Goal: Information Seeking & Learning: Learn about a topic

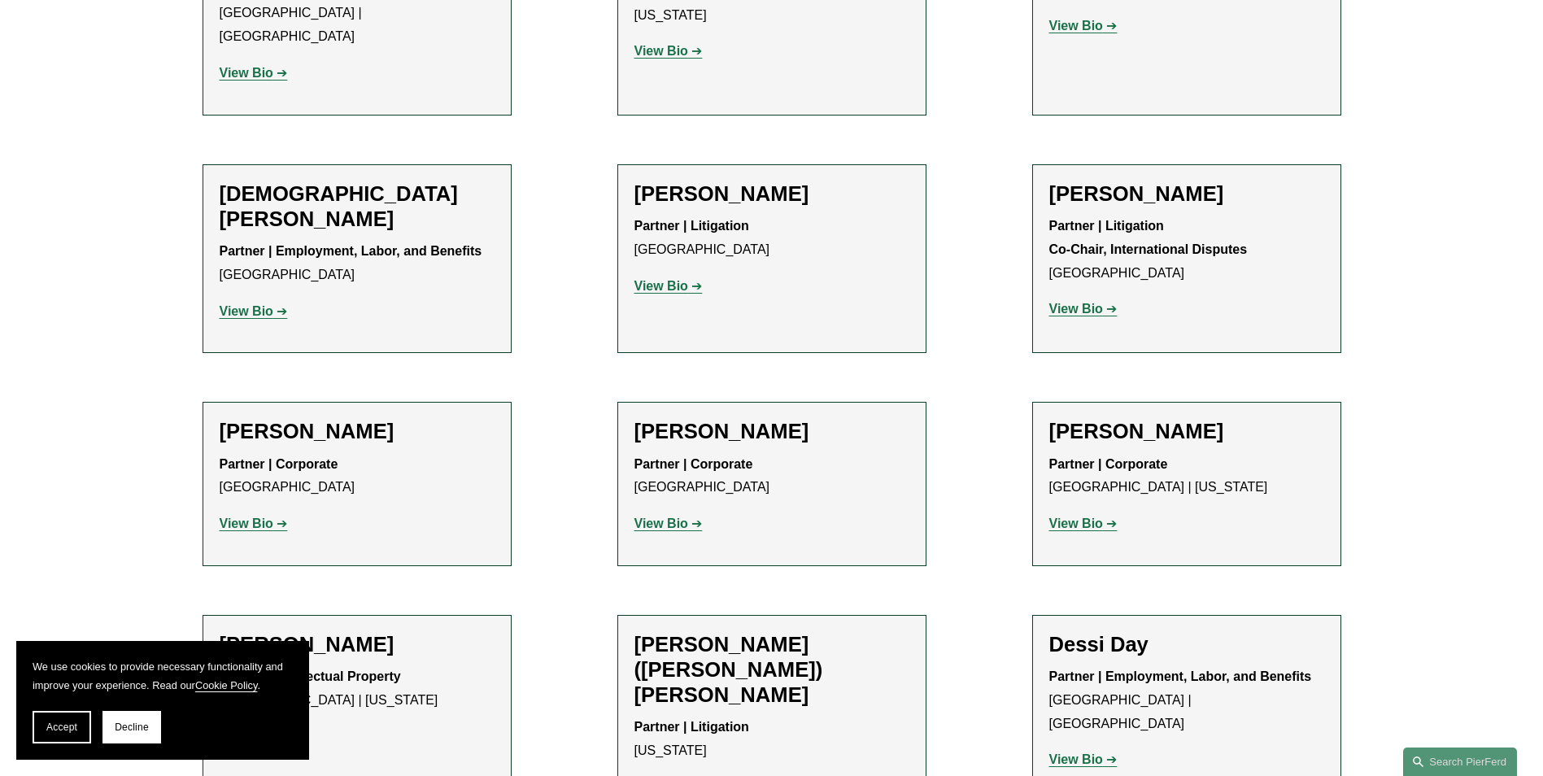
scroll to position [4392, 0]
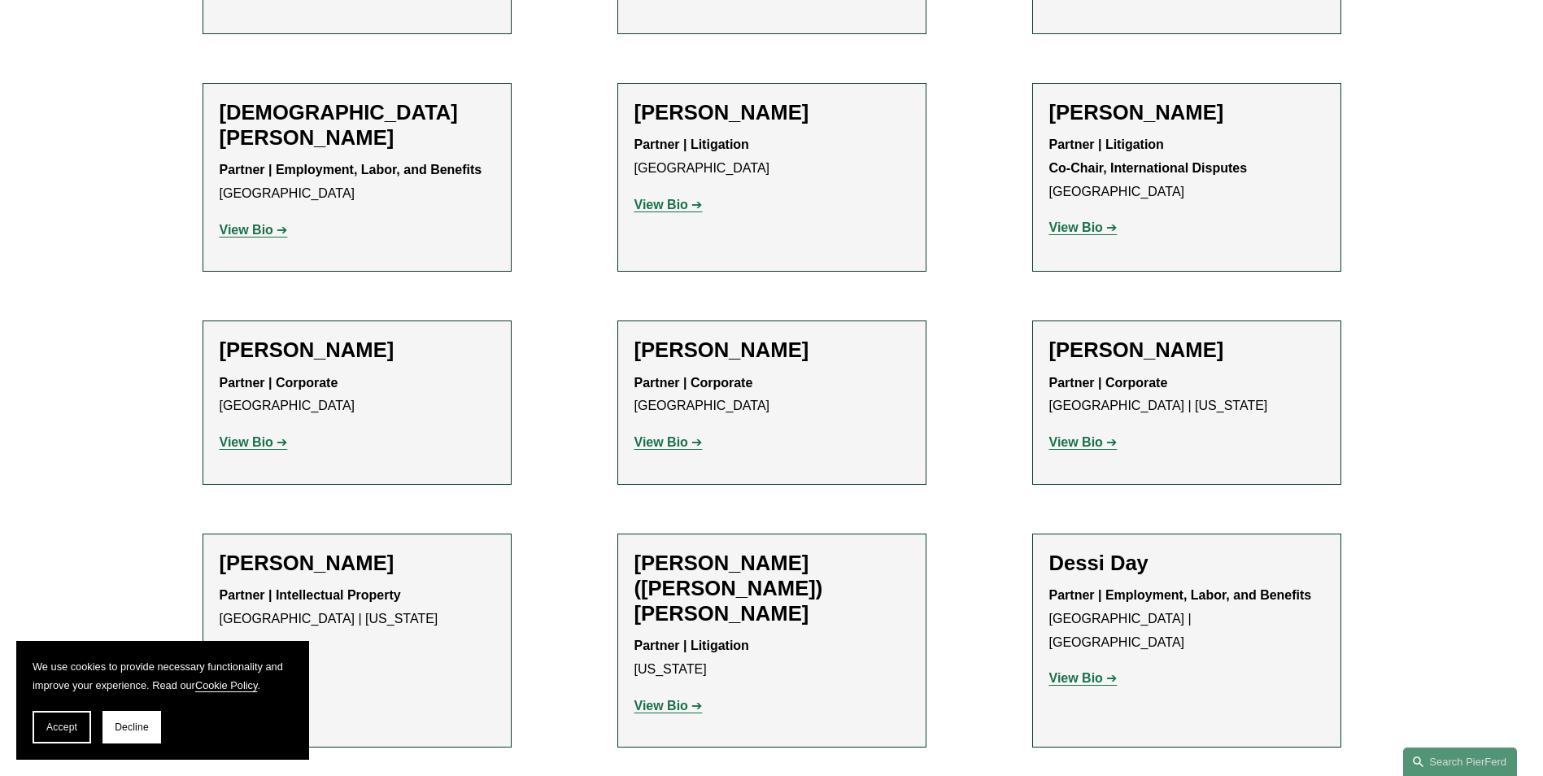
click at [230, 648] on strong "View Bio" at bounding box center [247, 655] width 54 height 14
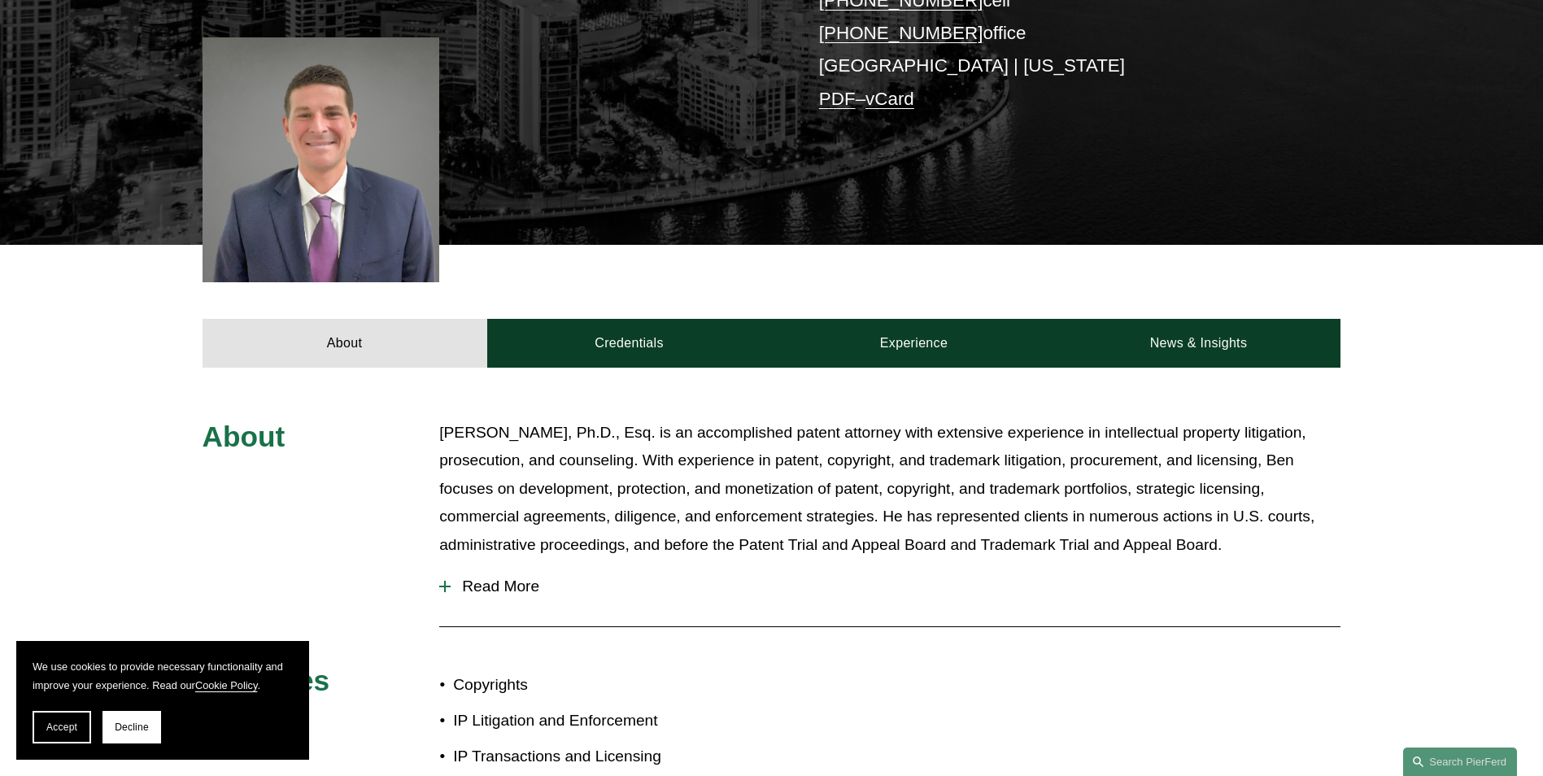
scroll to position [488, 0]
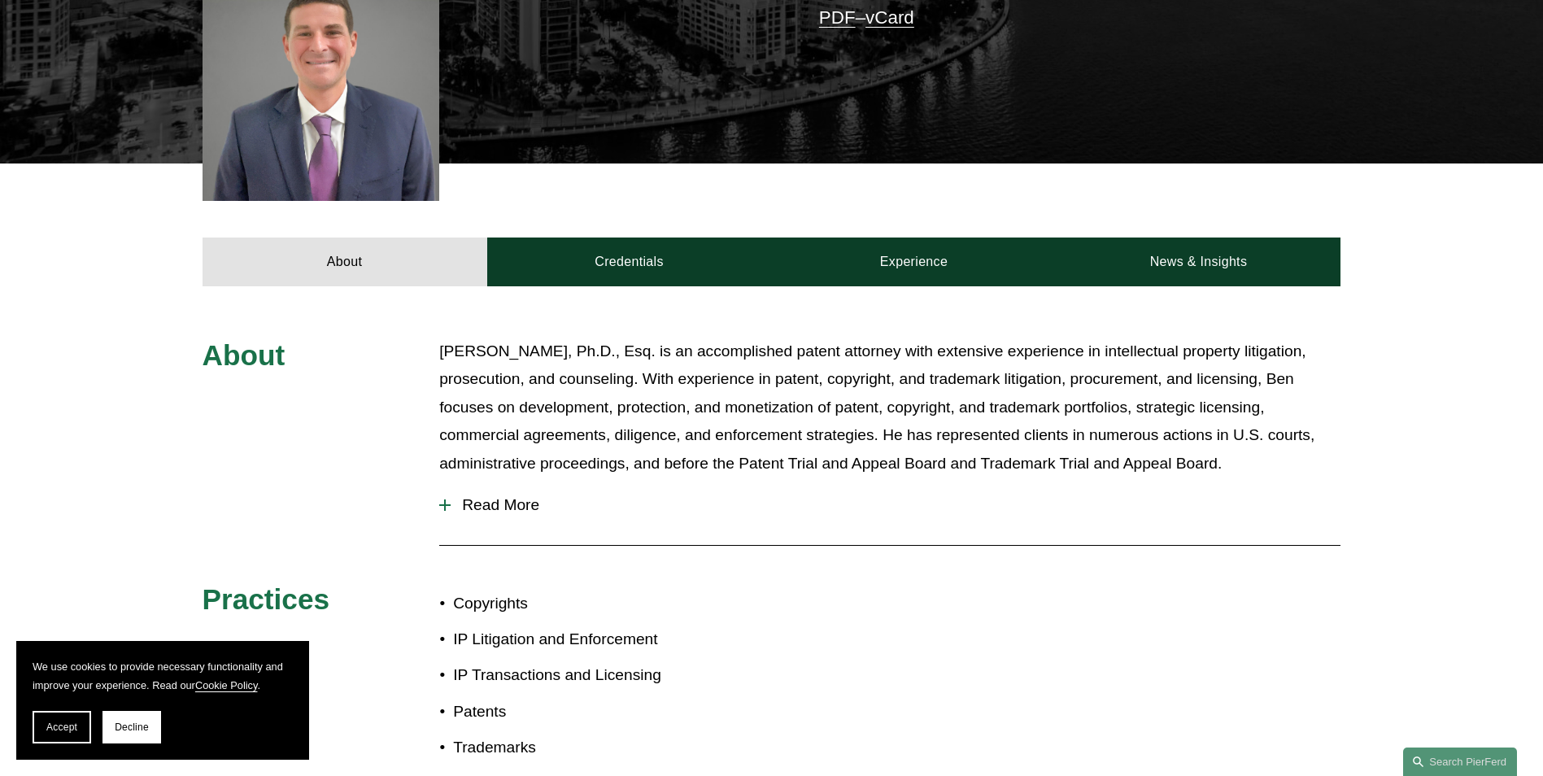
click at [487, 504] on span "Read More" at bounding box center [896, 505] width 890 height 18
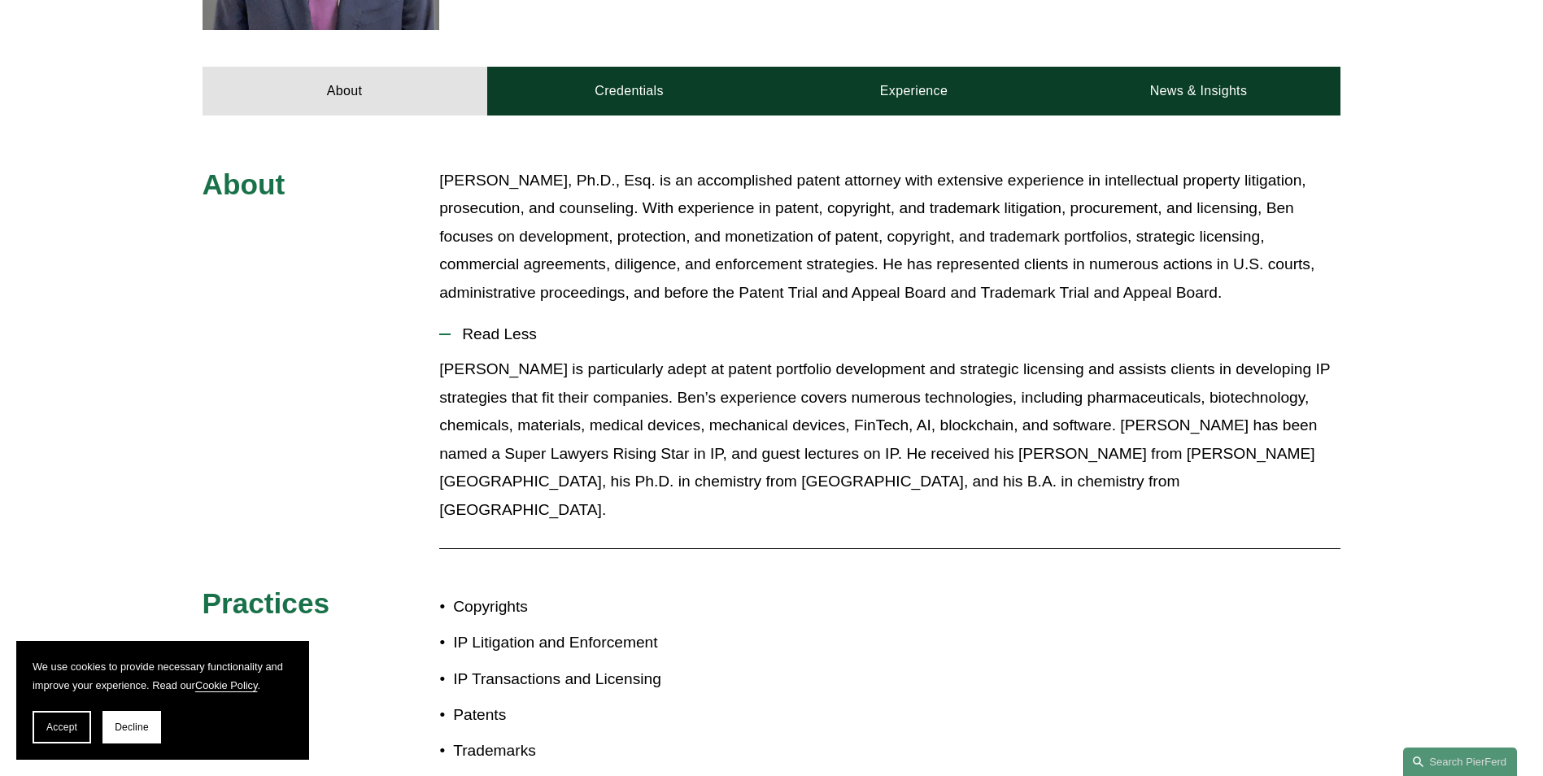
scroll to position [645, 0]
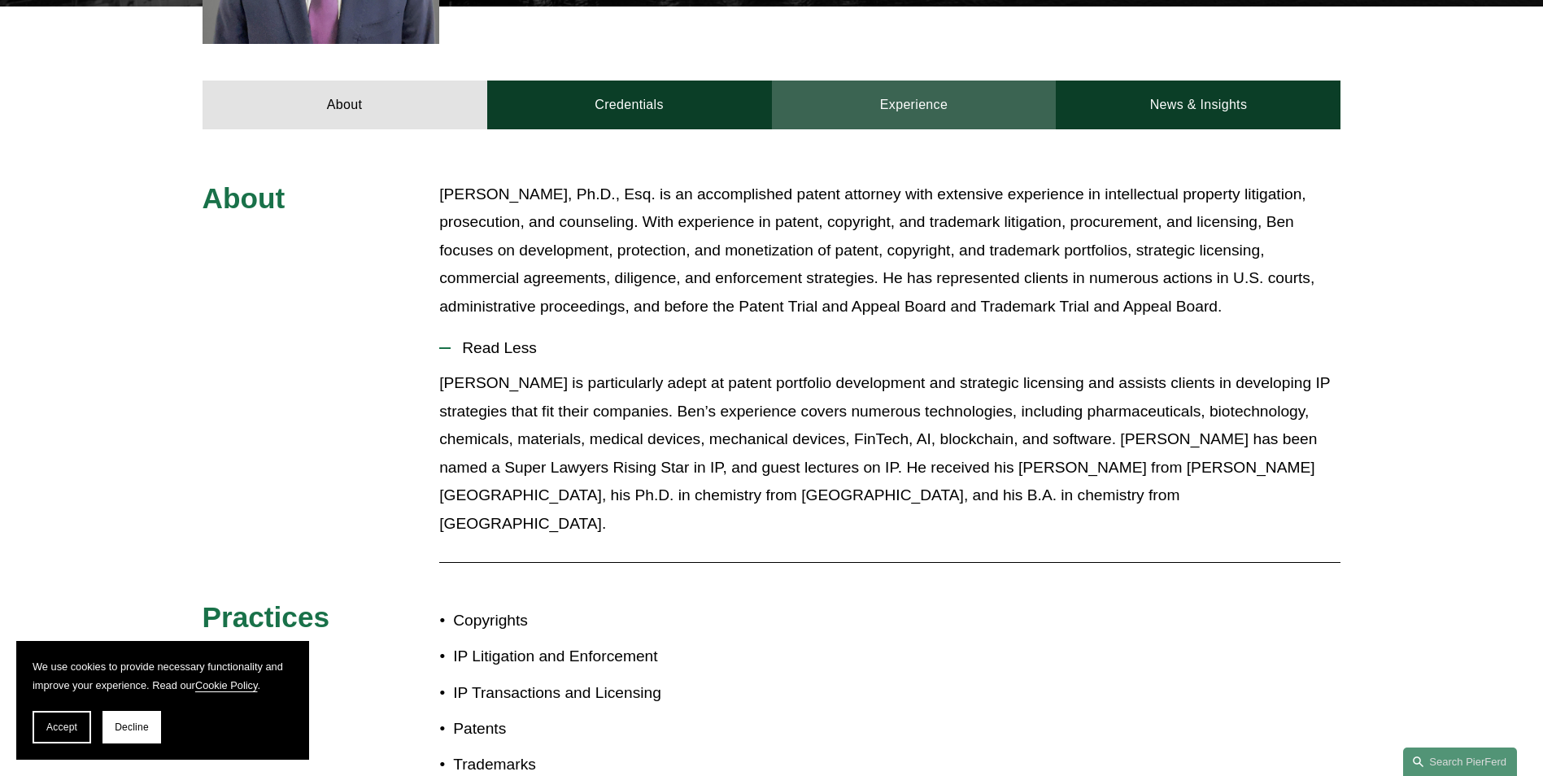
click at [937, 98] on link "Experience" at bounding box center [914, 105] width 285 height 49
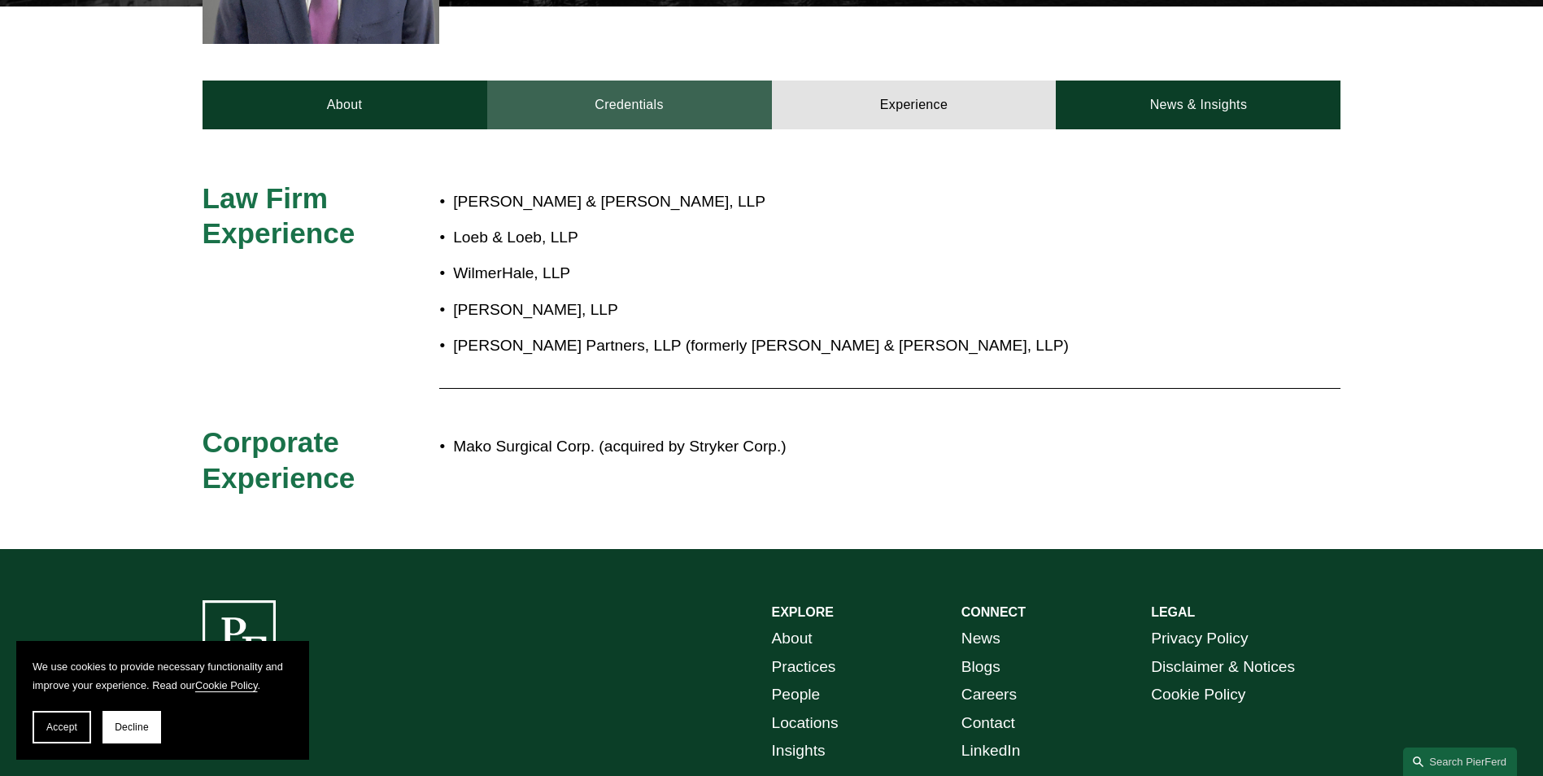
click at [650, 115] on link "Credentials" at bounding box center [629, 105] width 285 height 49
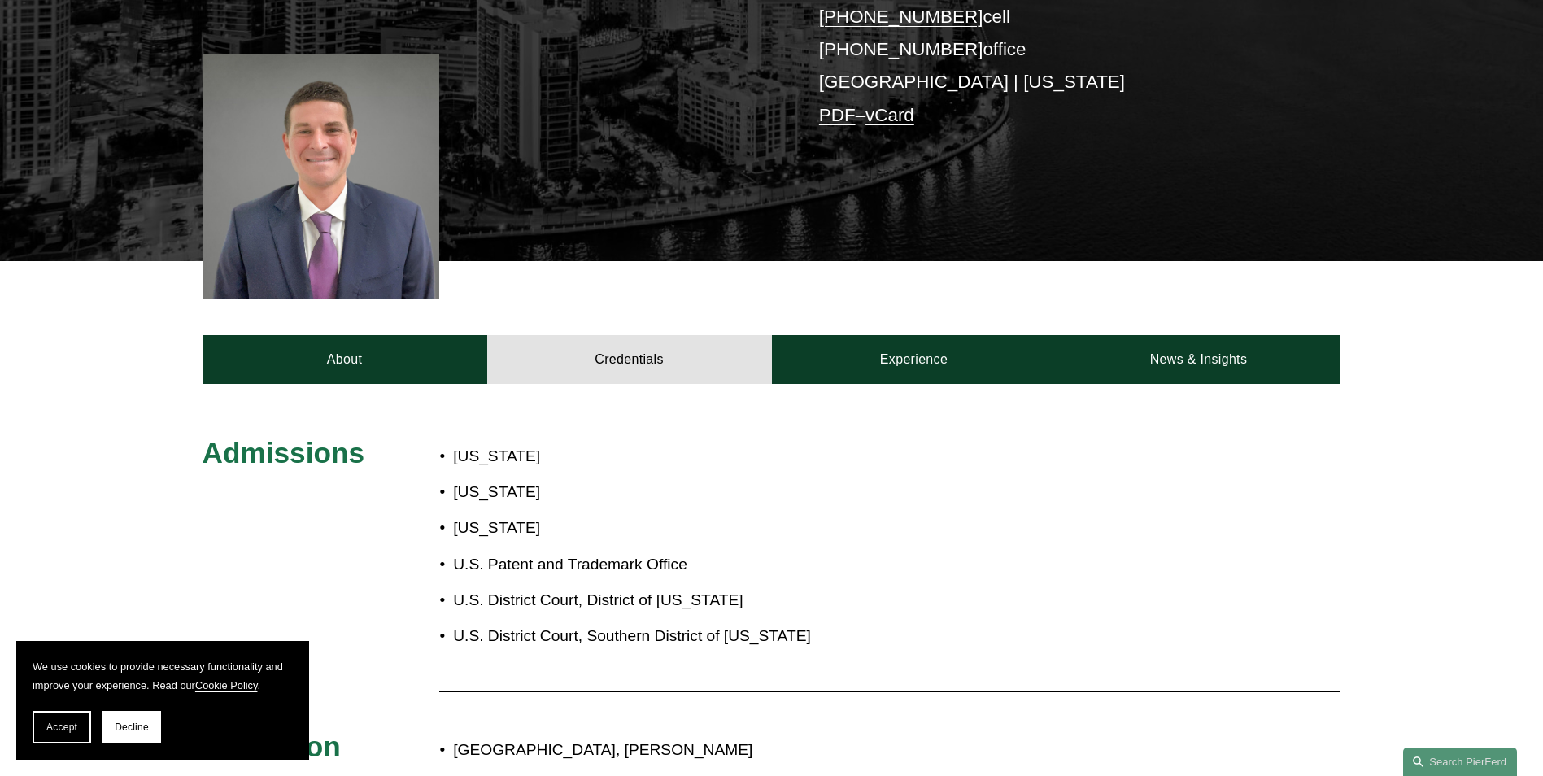
scroll to position [142, 0]
